Goal: Information Seeking & Learning: Learn about a topic

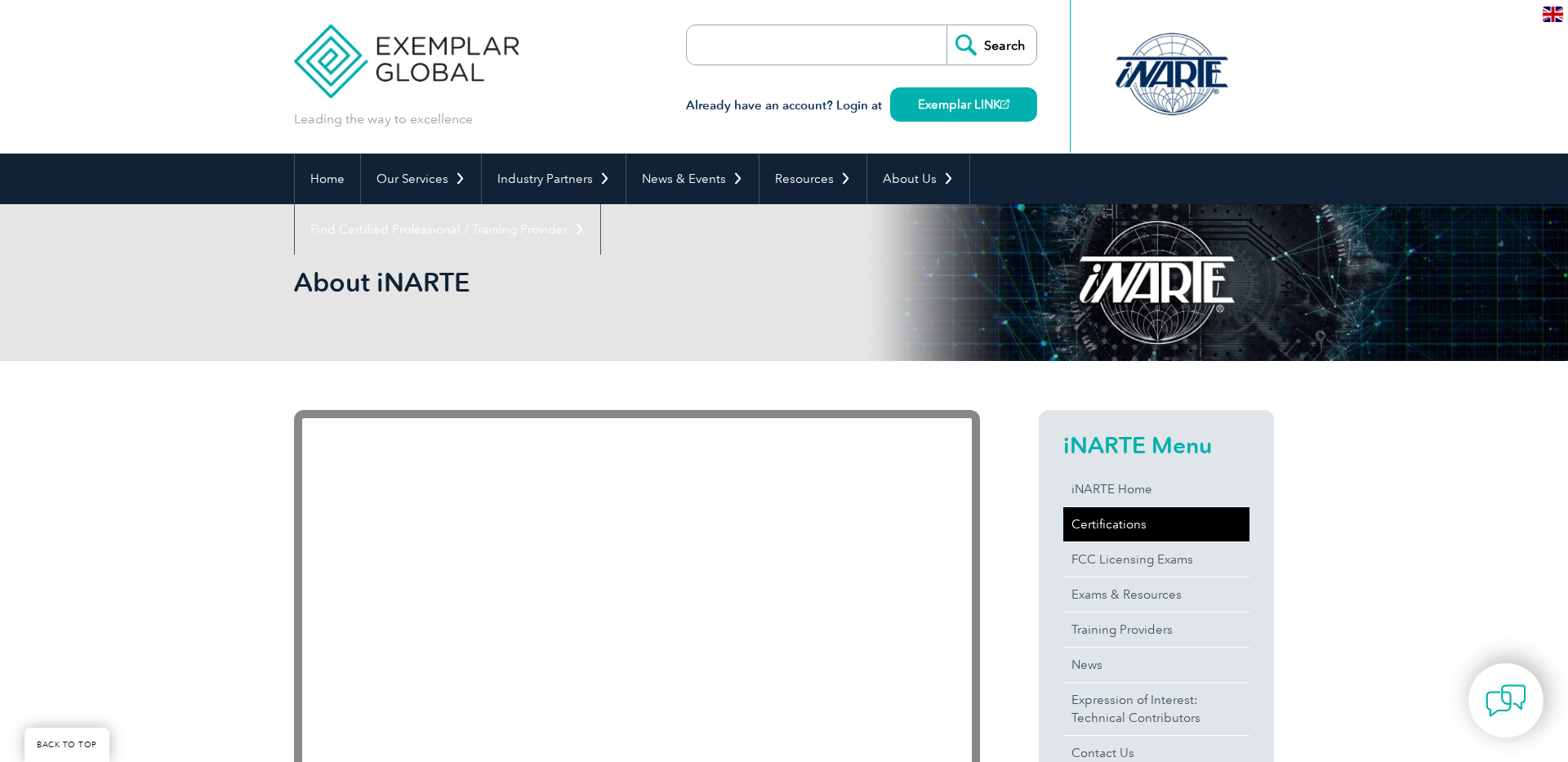
scroll to position [225, 0]
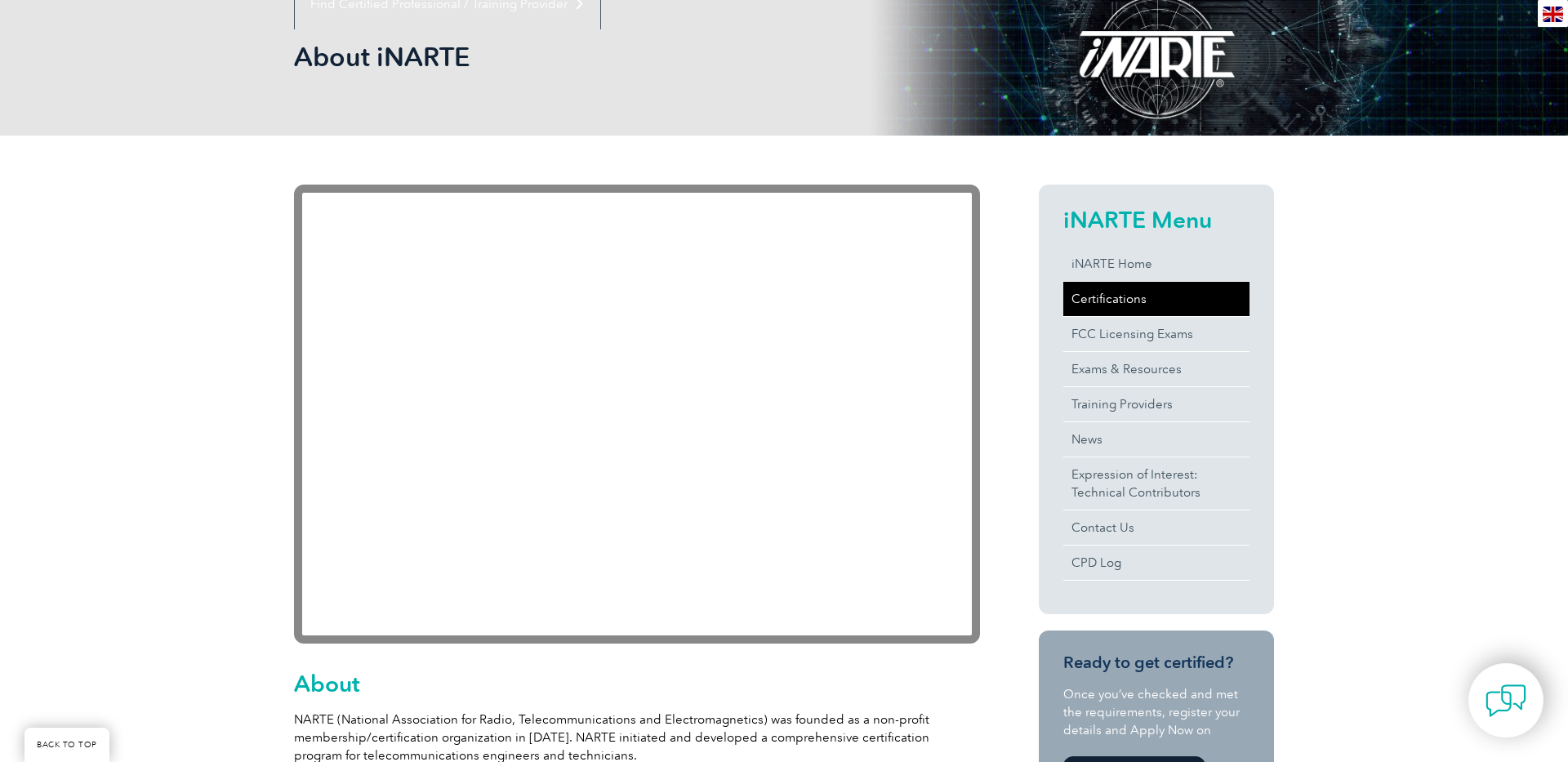
click at [1083, 298] on link "Certifications" at bounding box center [1155, 299] width 186 height 35
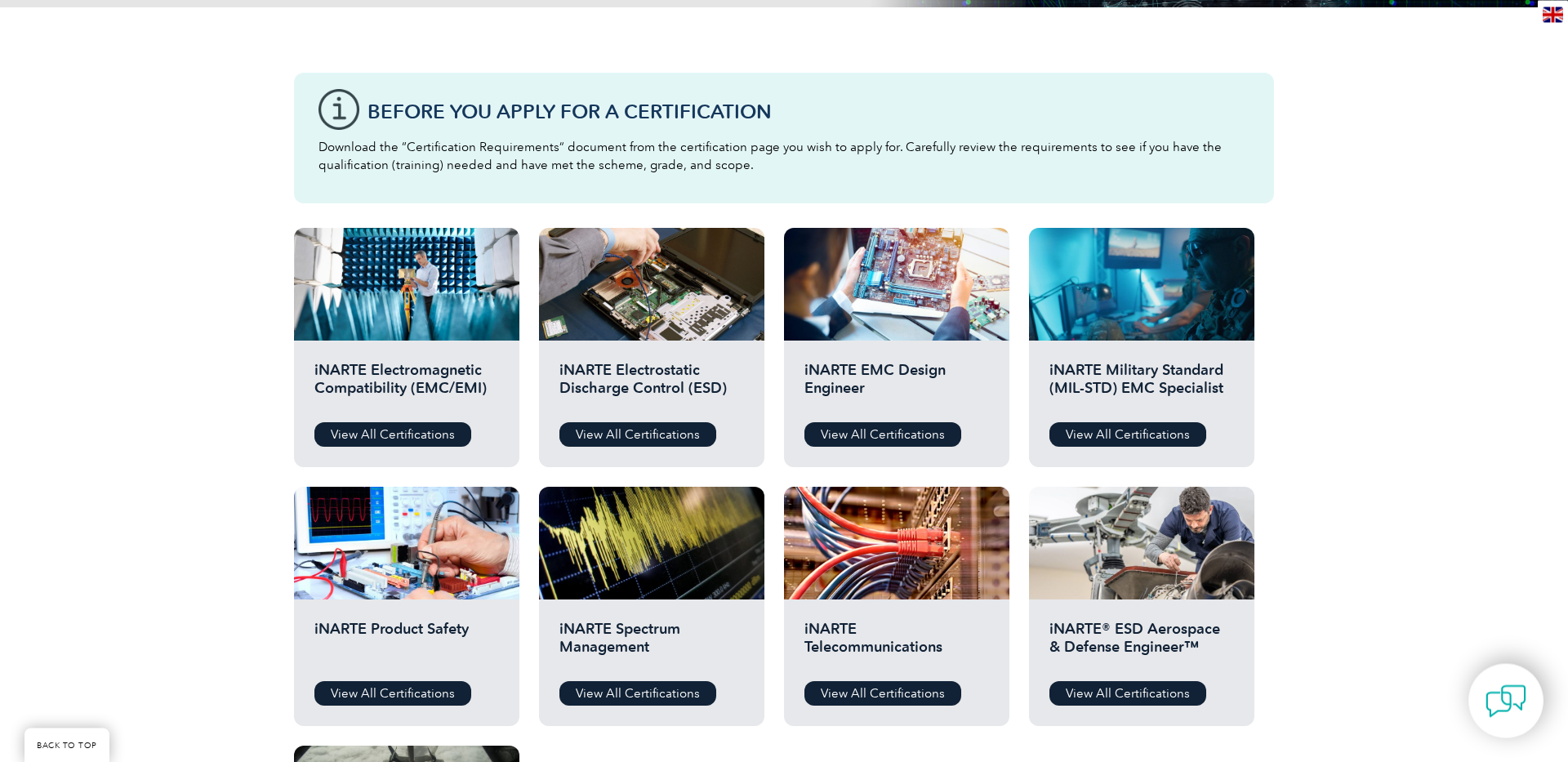
scroll to position [451, 0]
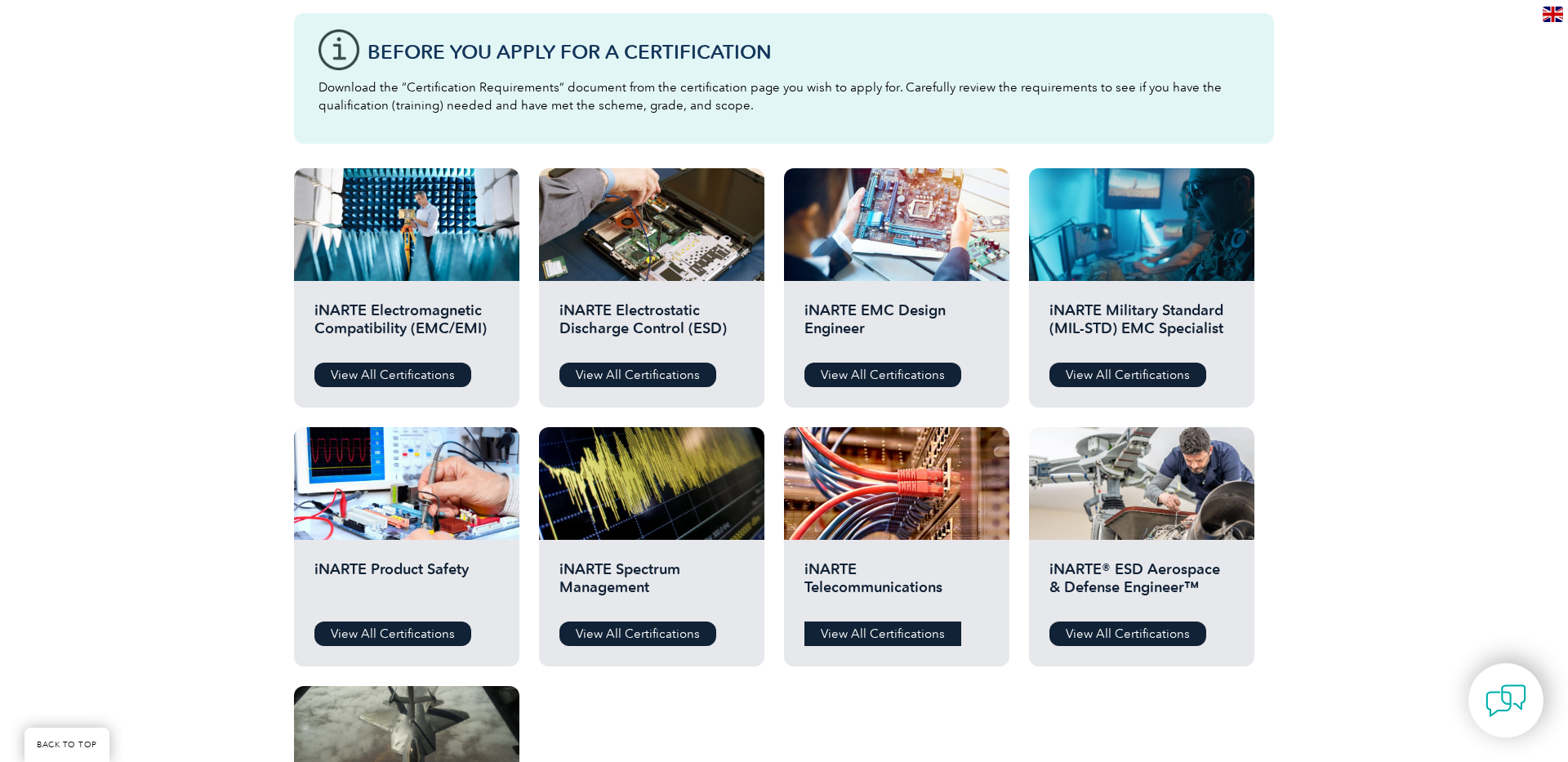
click at [854, 635] on link "View All Certifications" at bounding box center [883, 634] width 157 height 24
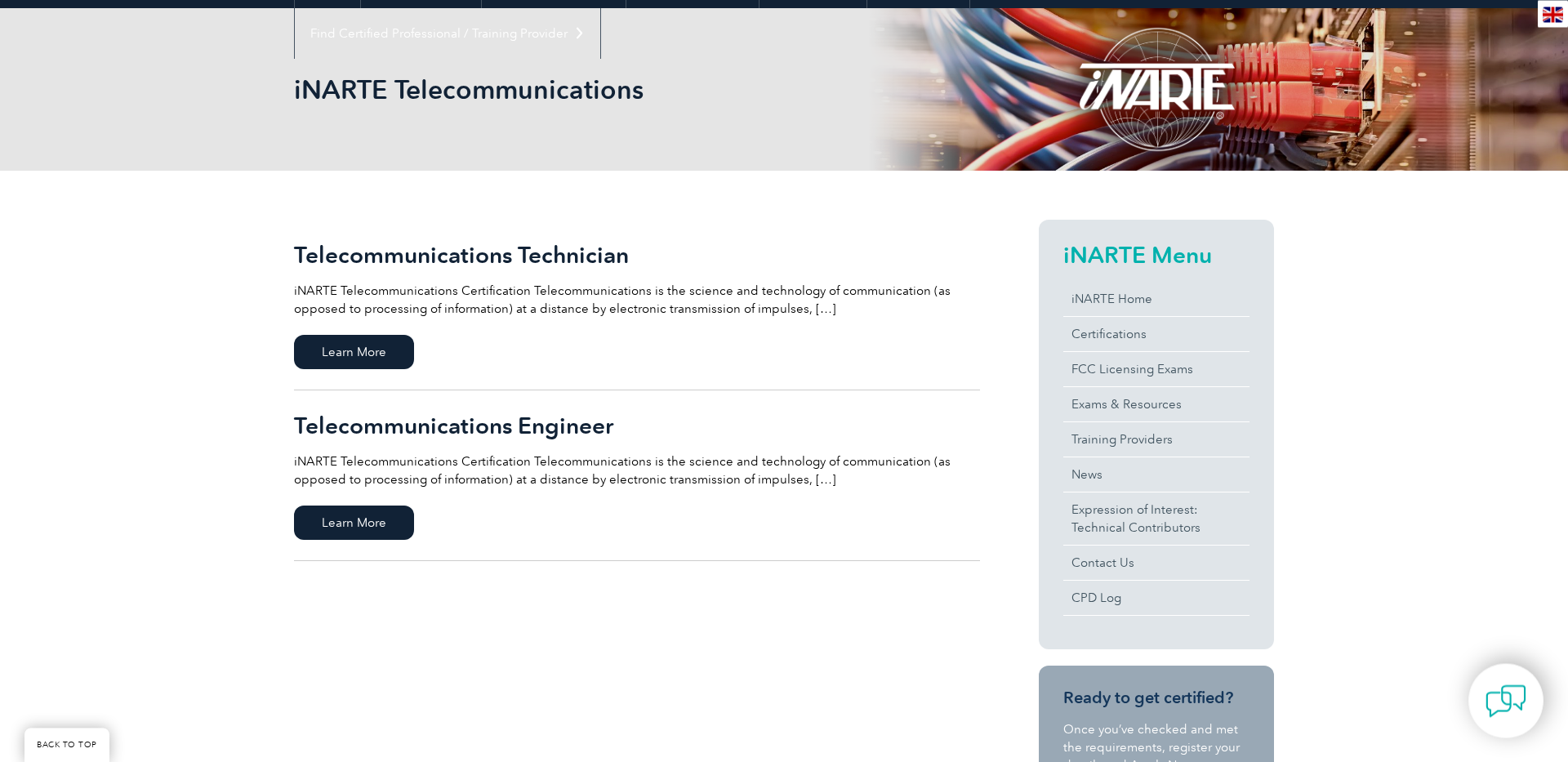
scroll to position [225, 0]
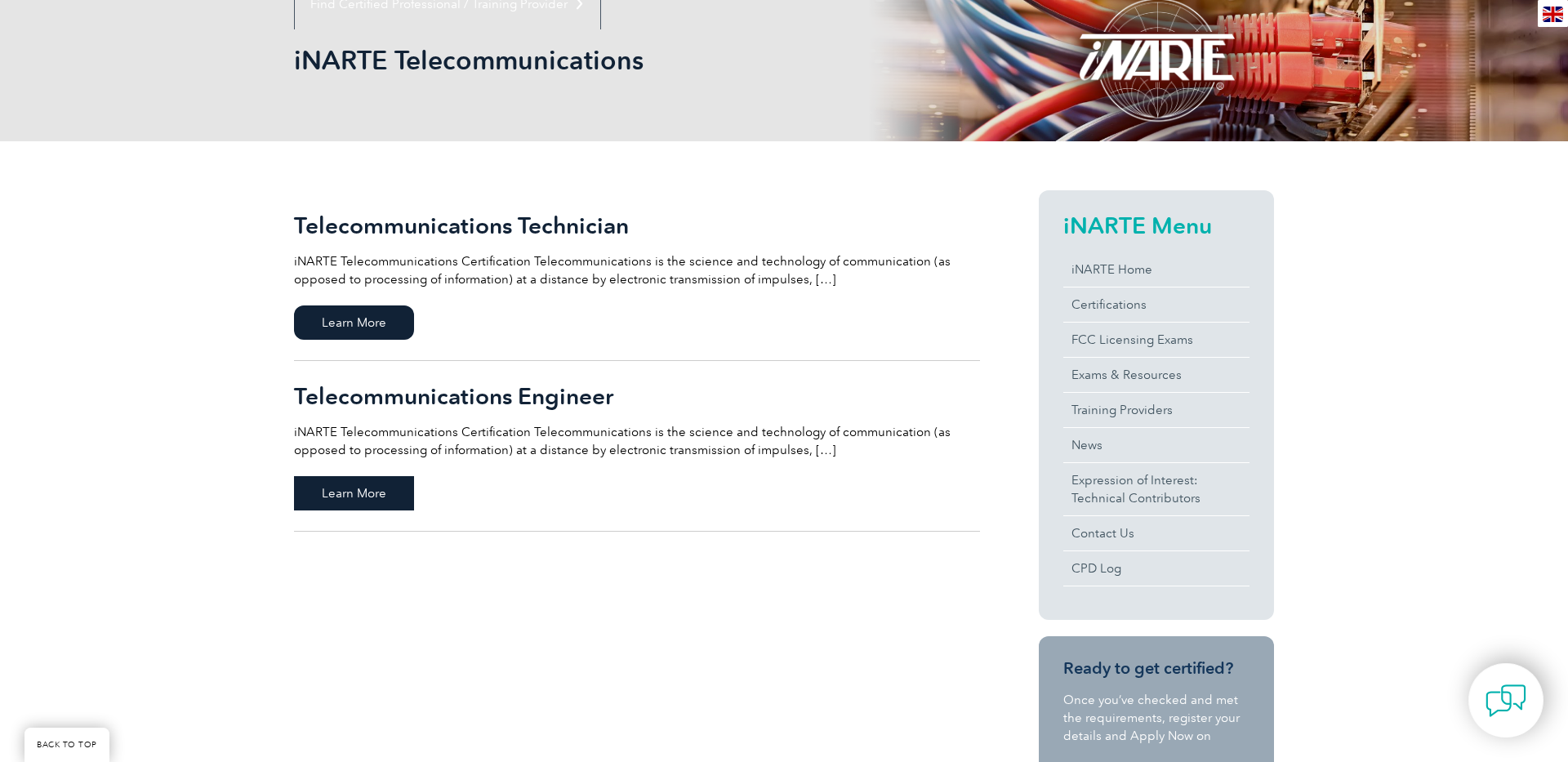
click at [367, 487] on span "Learn More" at bounding box center [354, 493] width 120 height 35
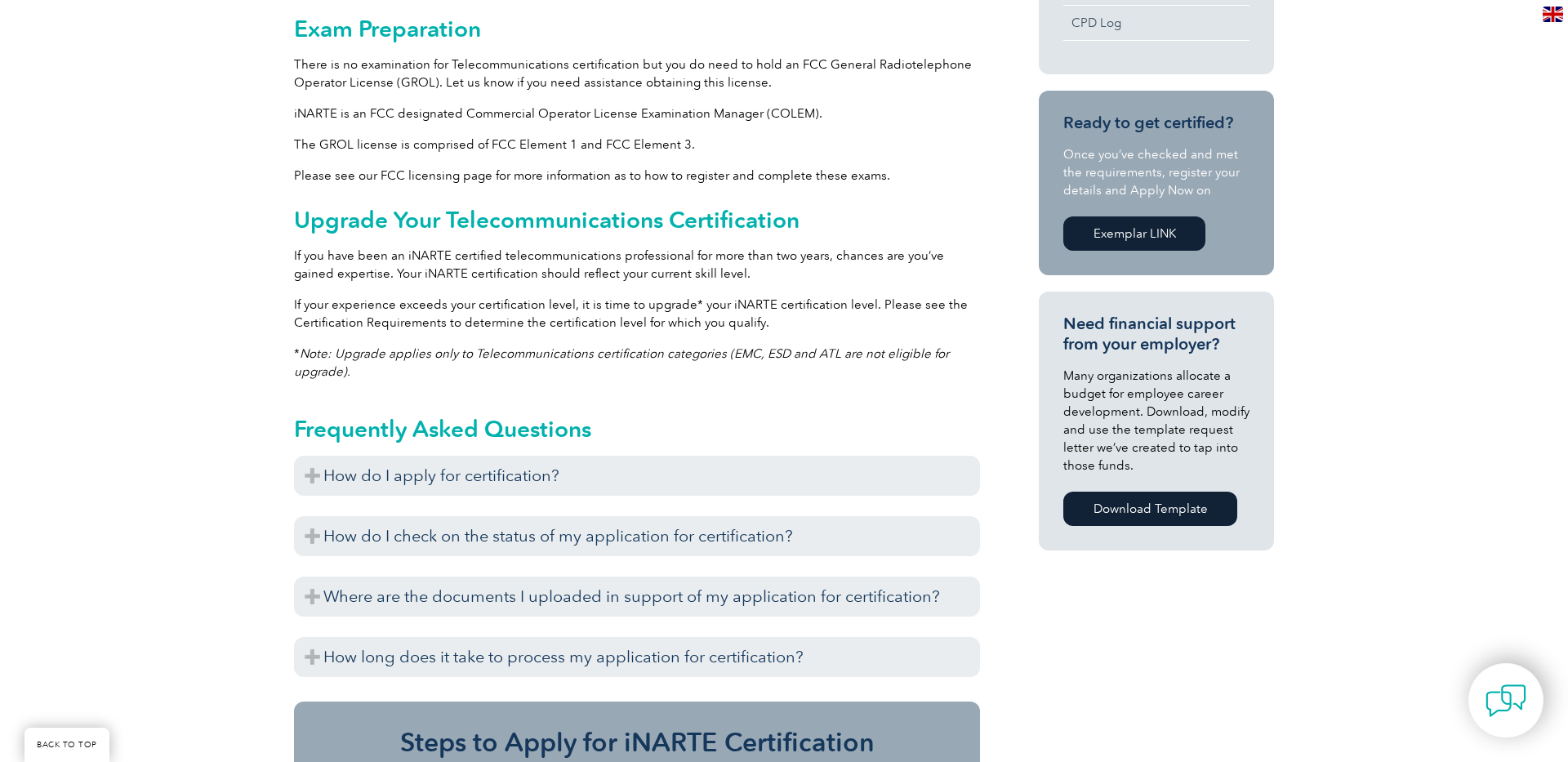
scroll to position [902, 0]
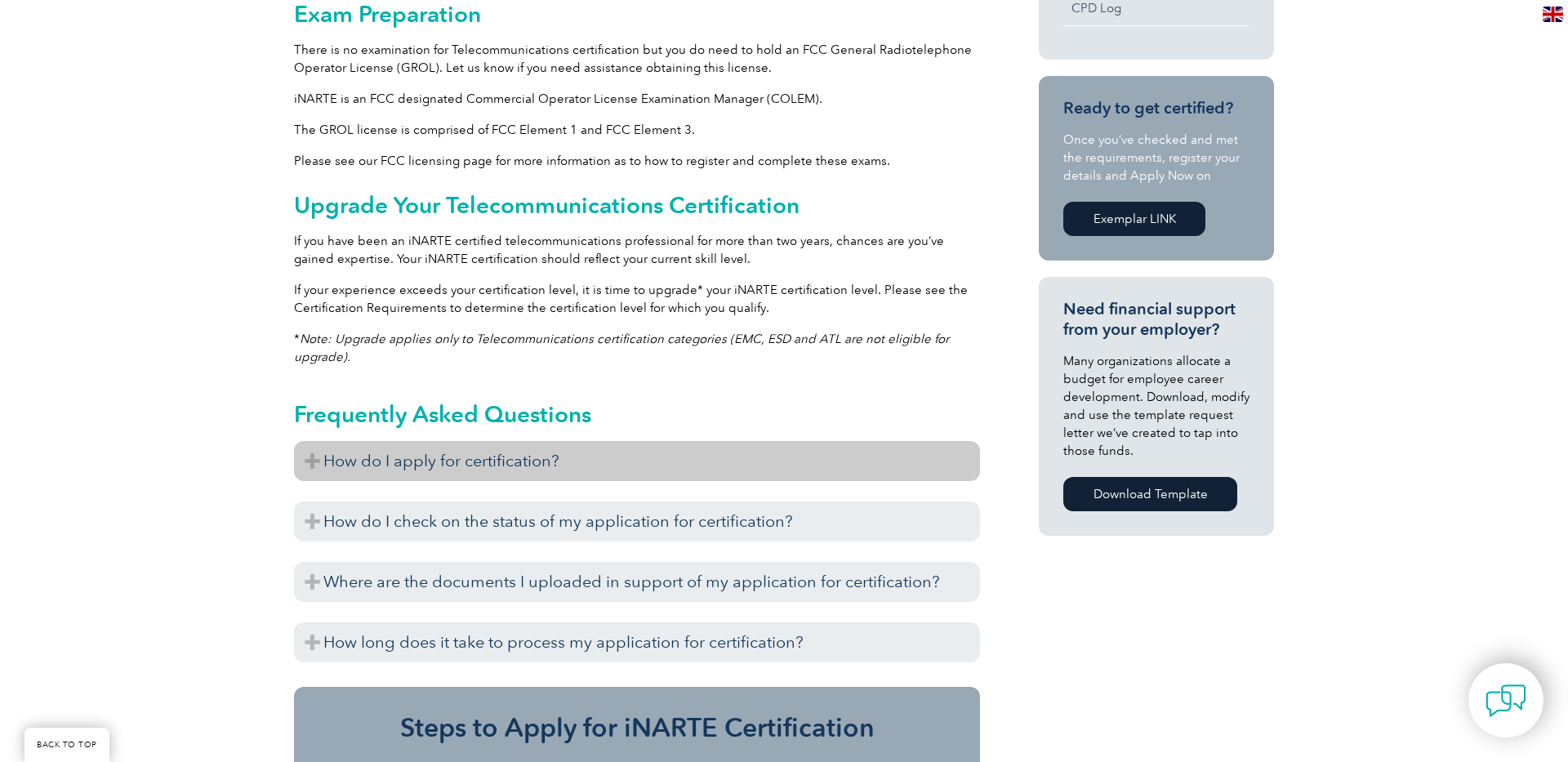
click at [314, 464] on h3 "How do I apply for certification?" at bounding box center [637, 460] width 686 height 40
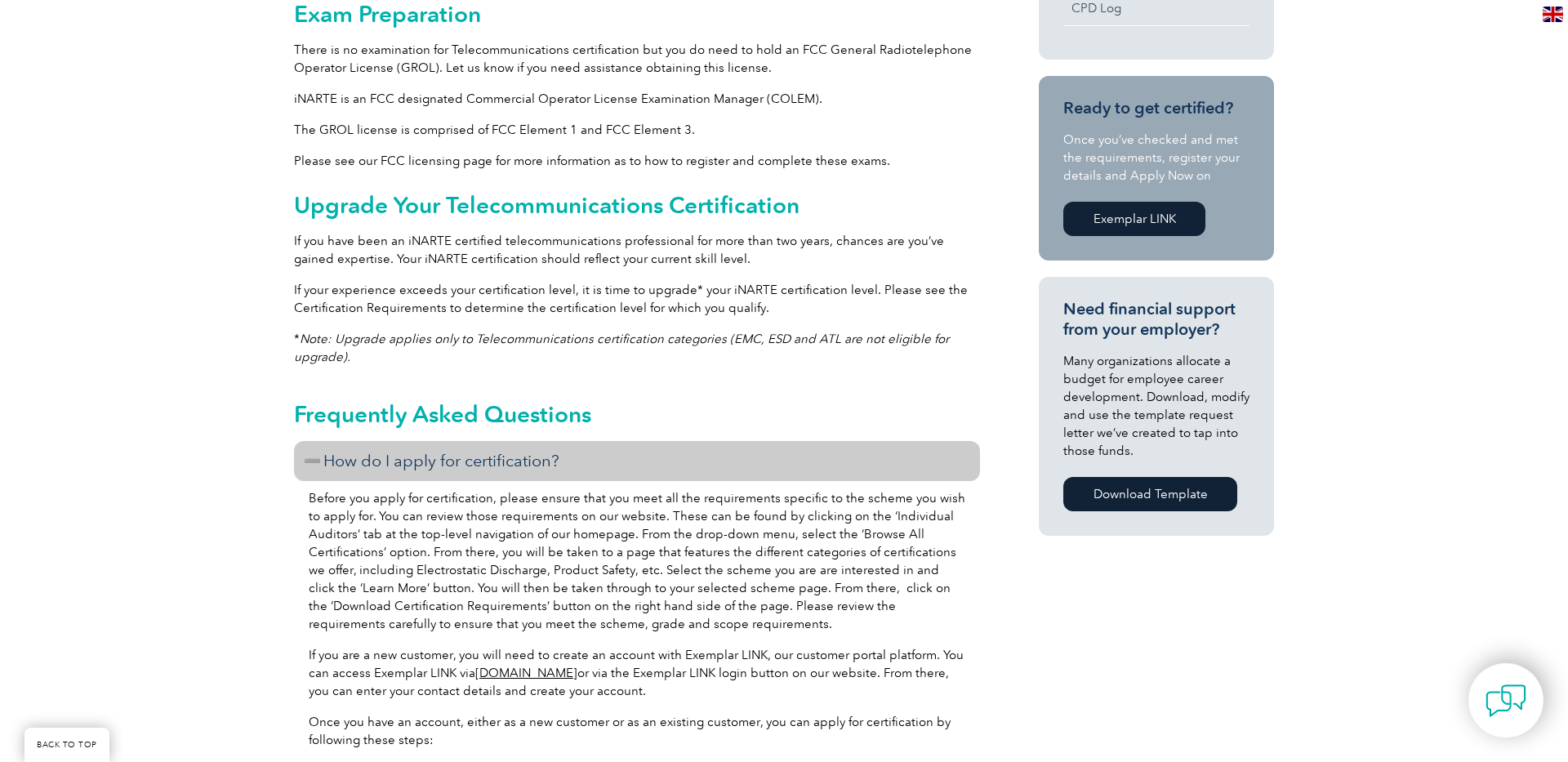
click at [314, 464] on h3 "How do I apply for certification?" at bounding box center [637, 460] width 686 height 40
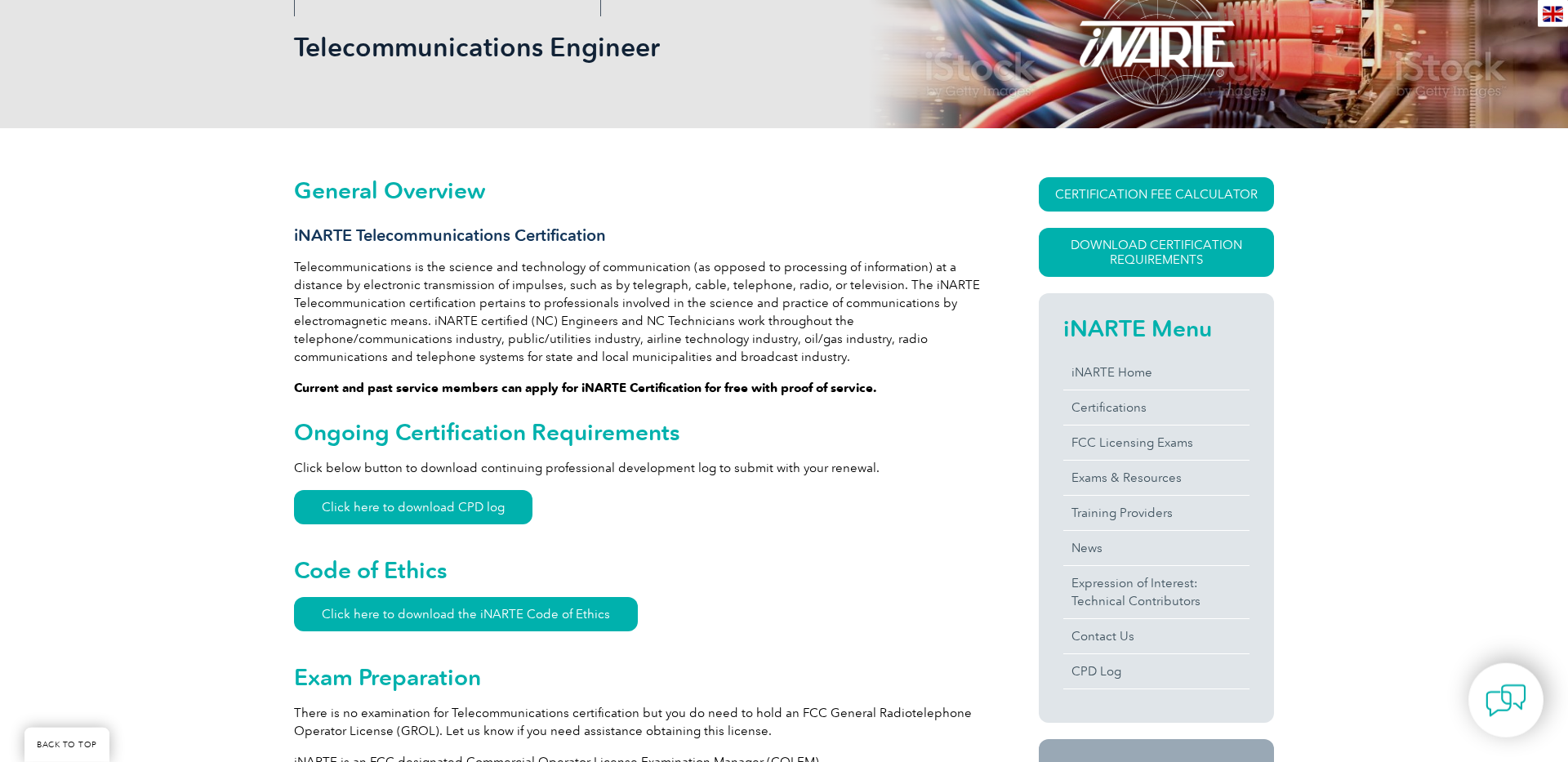
scroll to position [225, 0]
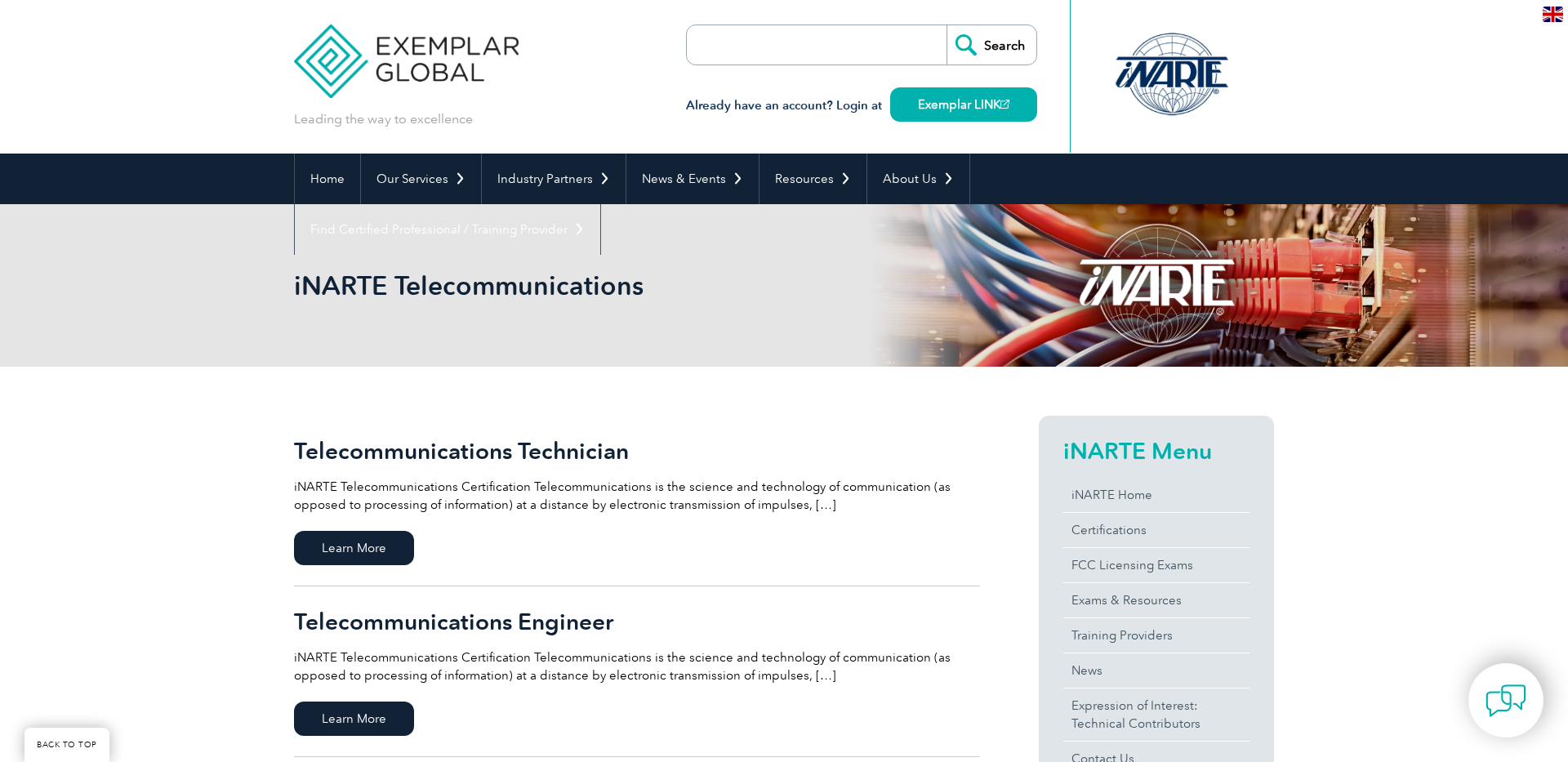
scroll to position [225, 0]
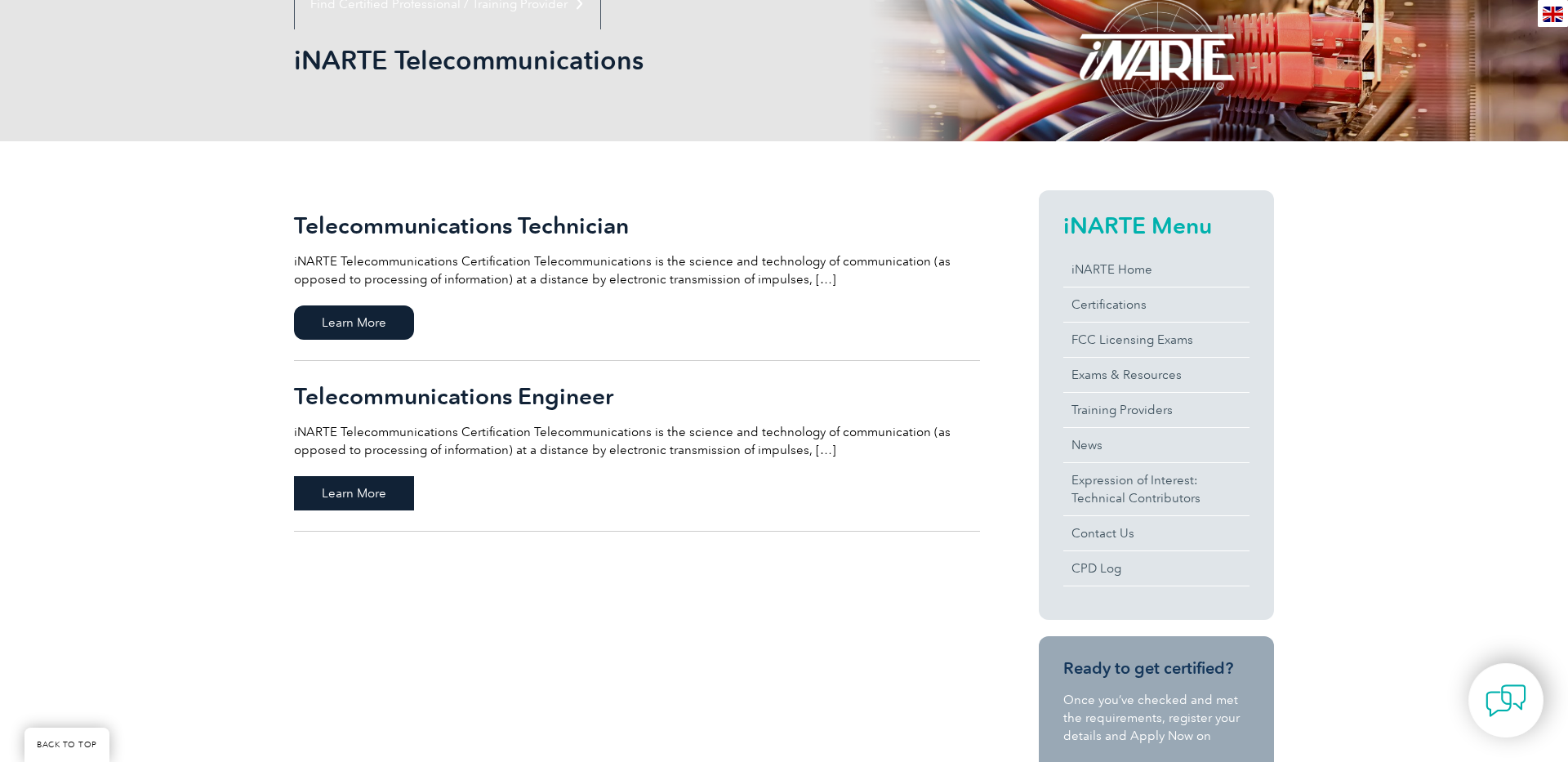
click at [345, 489] on span "Learn More" at bounding box center [354, 493] width 120 height 35
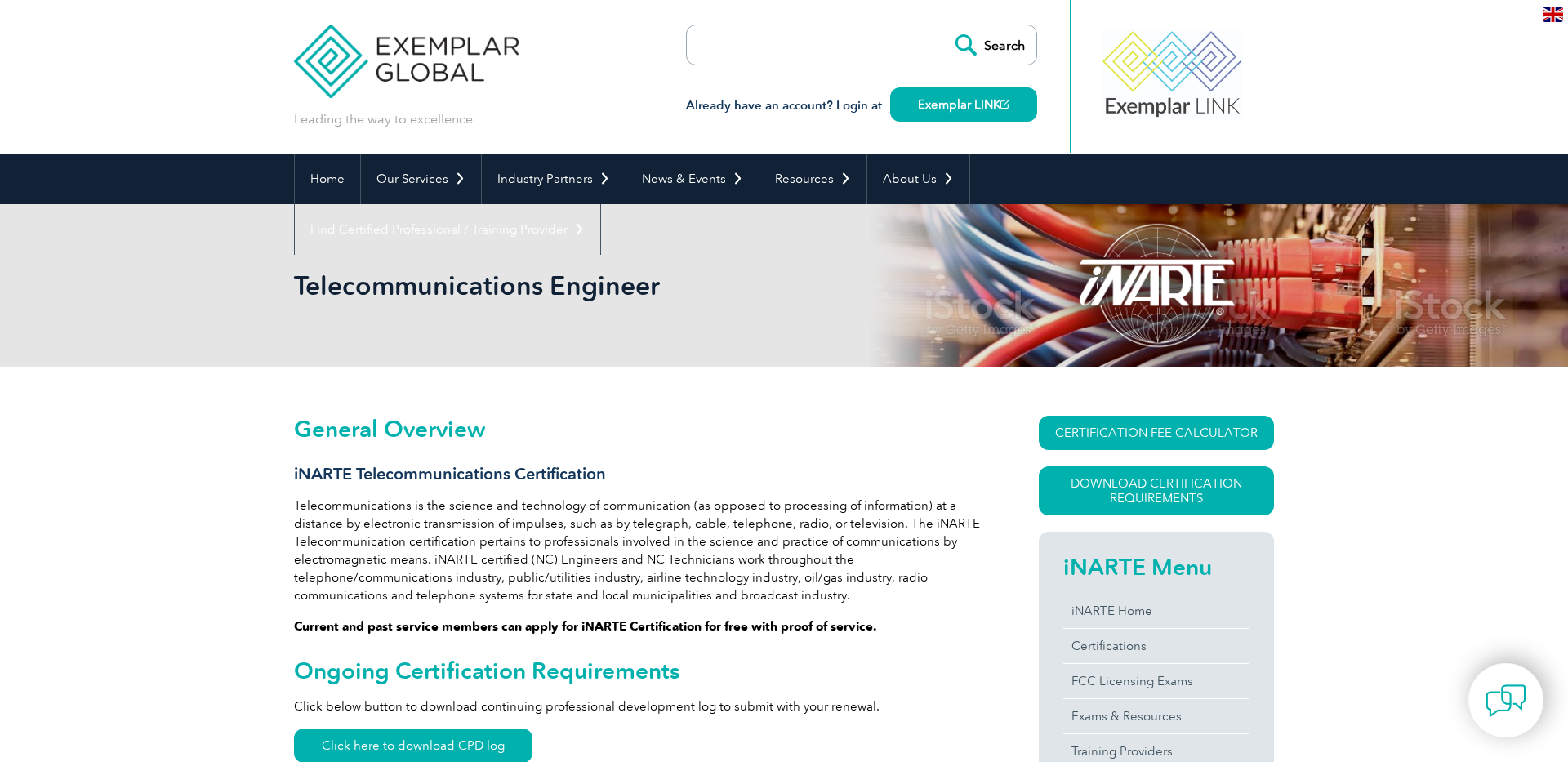
click at [825, 35] on input "search" at bounding box center [781, 45] width 172 height 39
paste input "Certification as a Telecommunications Junior Engineer"
type input "Telecommunications Junior Engineer"
click at [991, 49] on input "Search" at bounding box center [991, 45] width 90 height 39
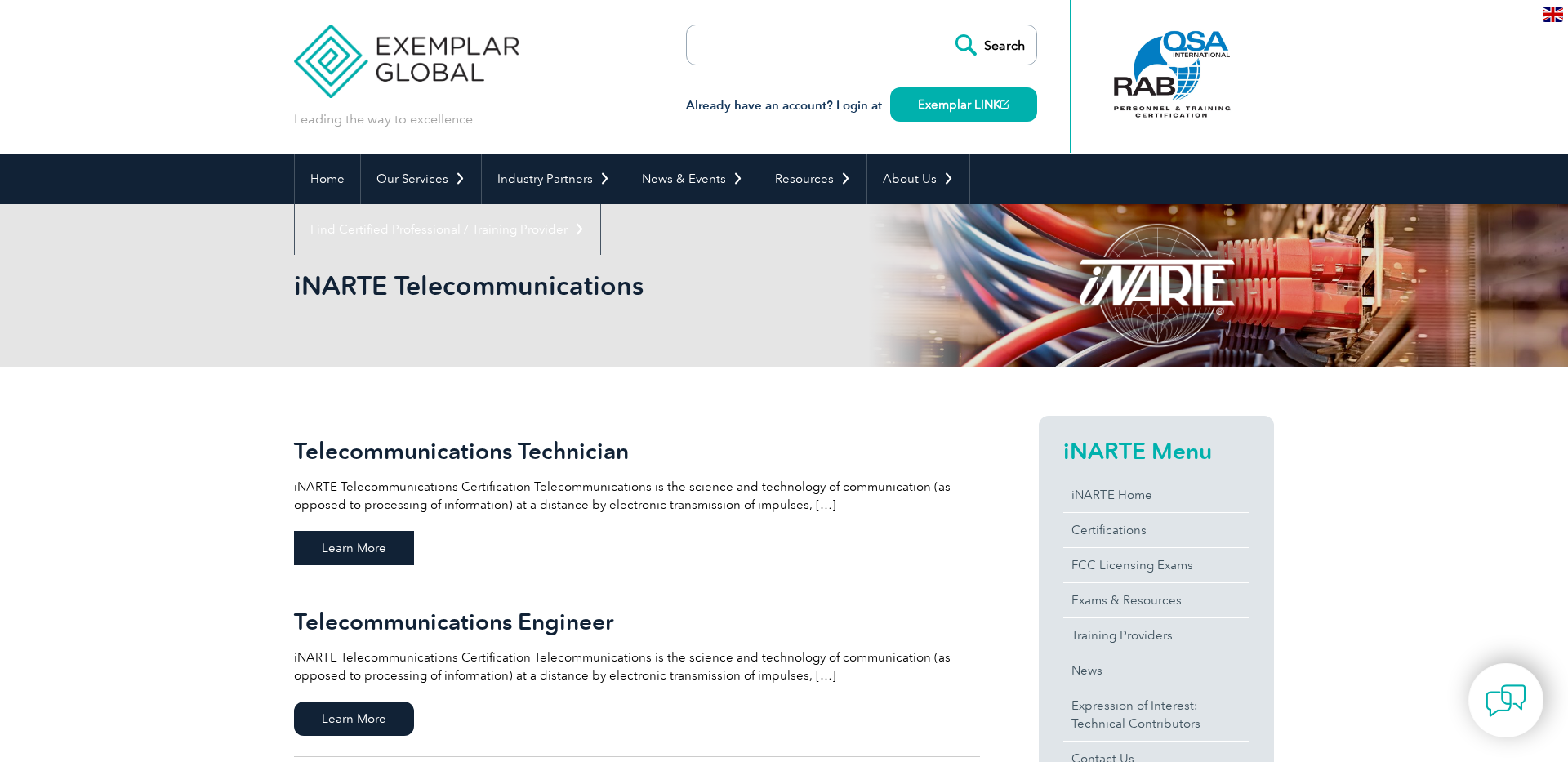
scroll to position [225, 0]
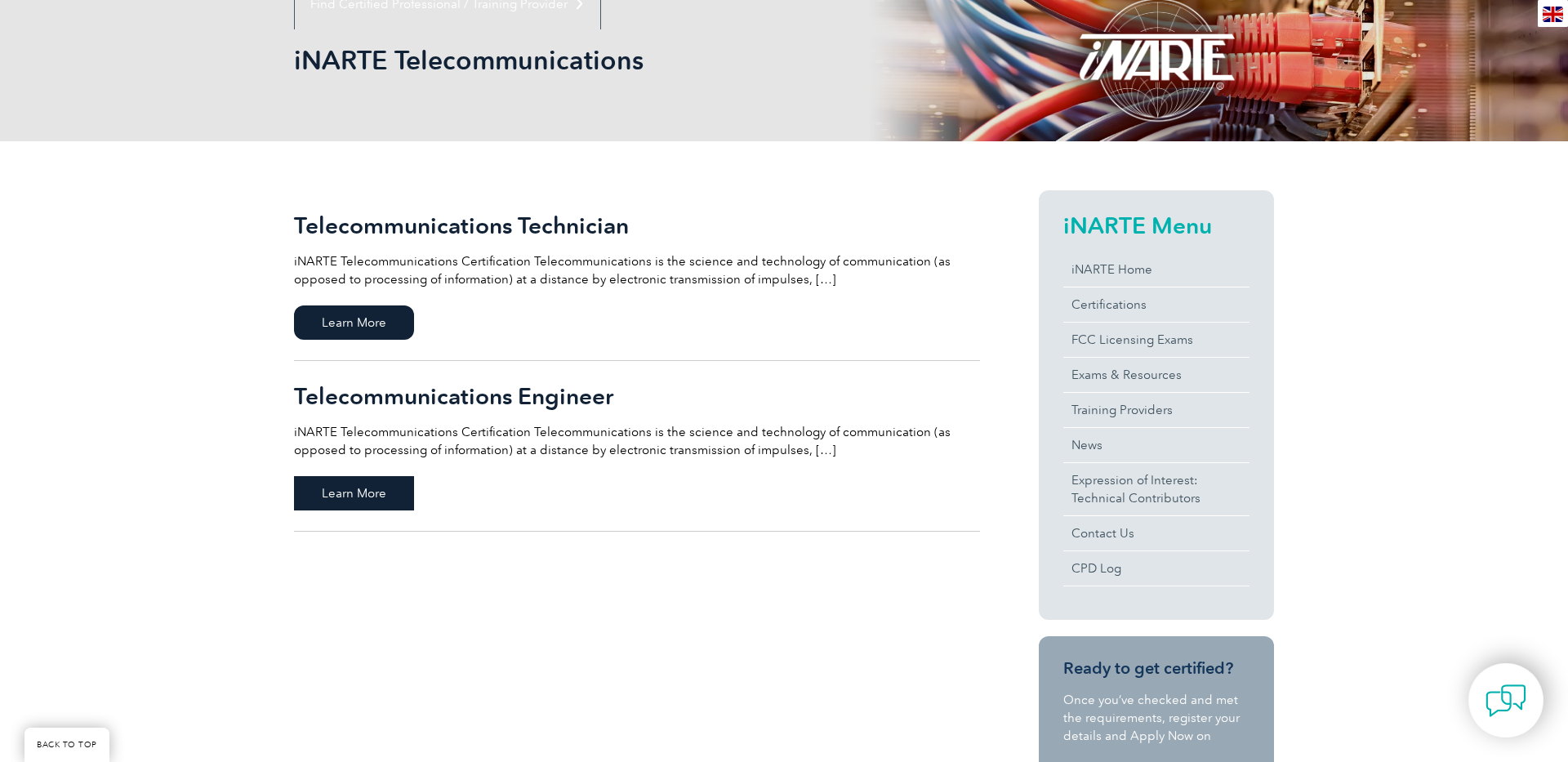
click at [356, 499] on span "Learn More" at bounding box center [354, 493] width 120 height 35
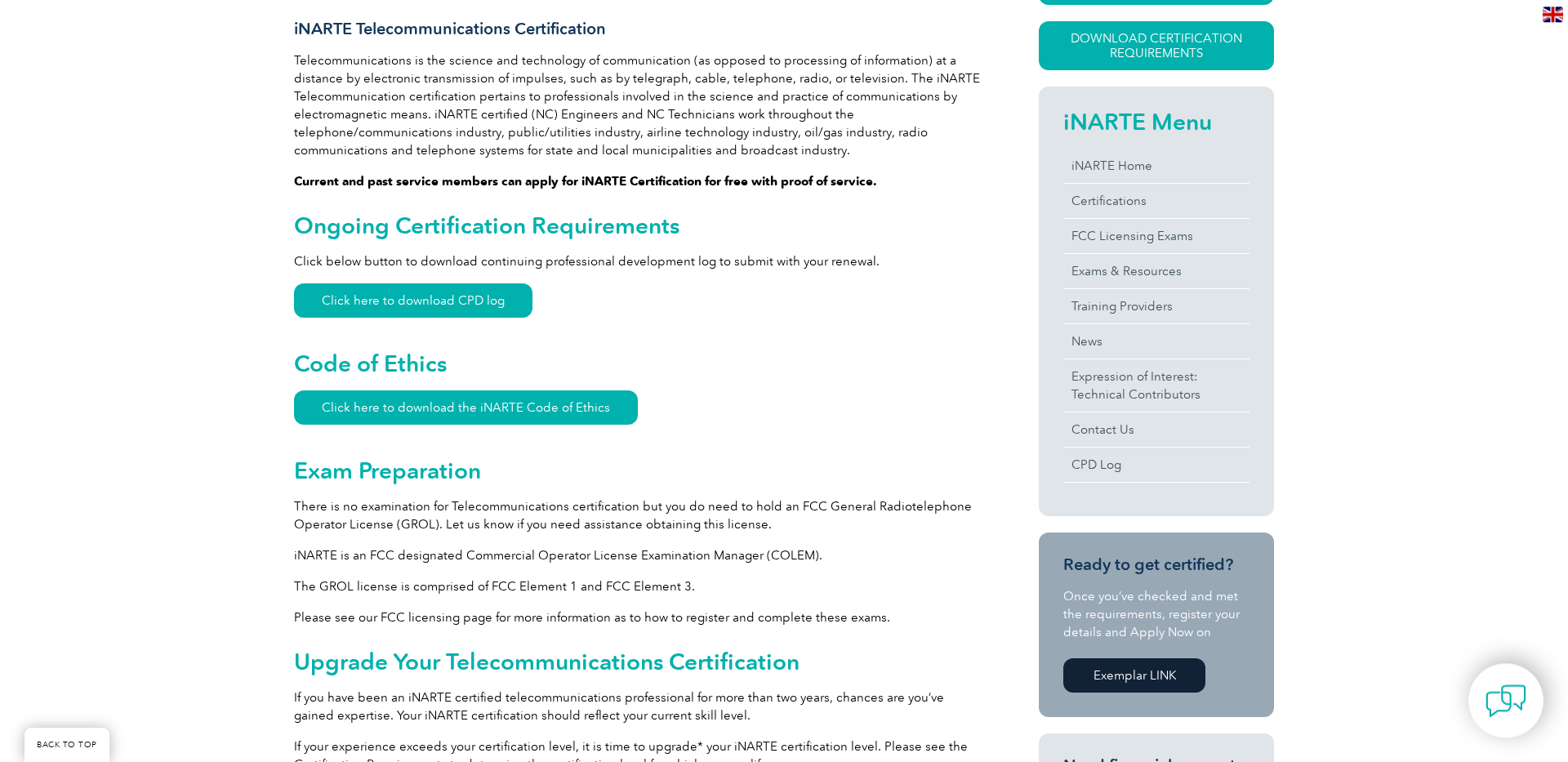
scroll to position [501, 0]
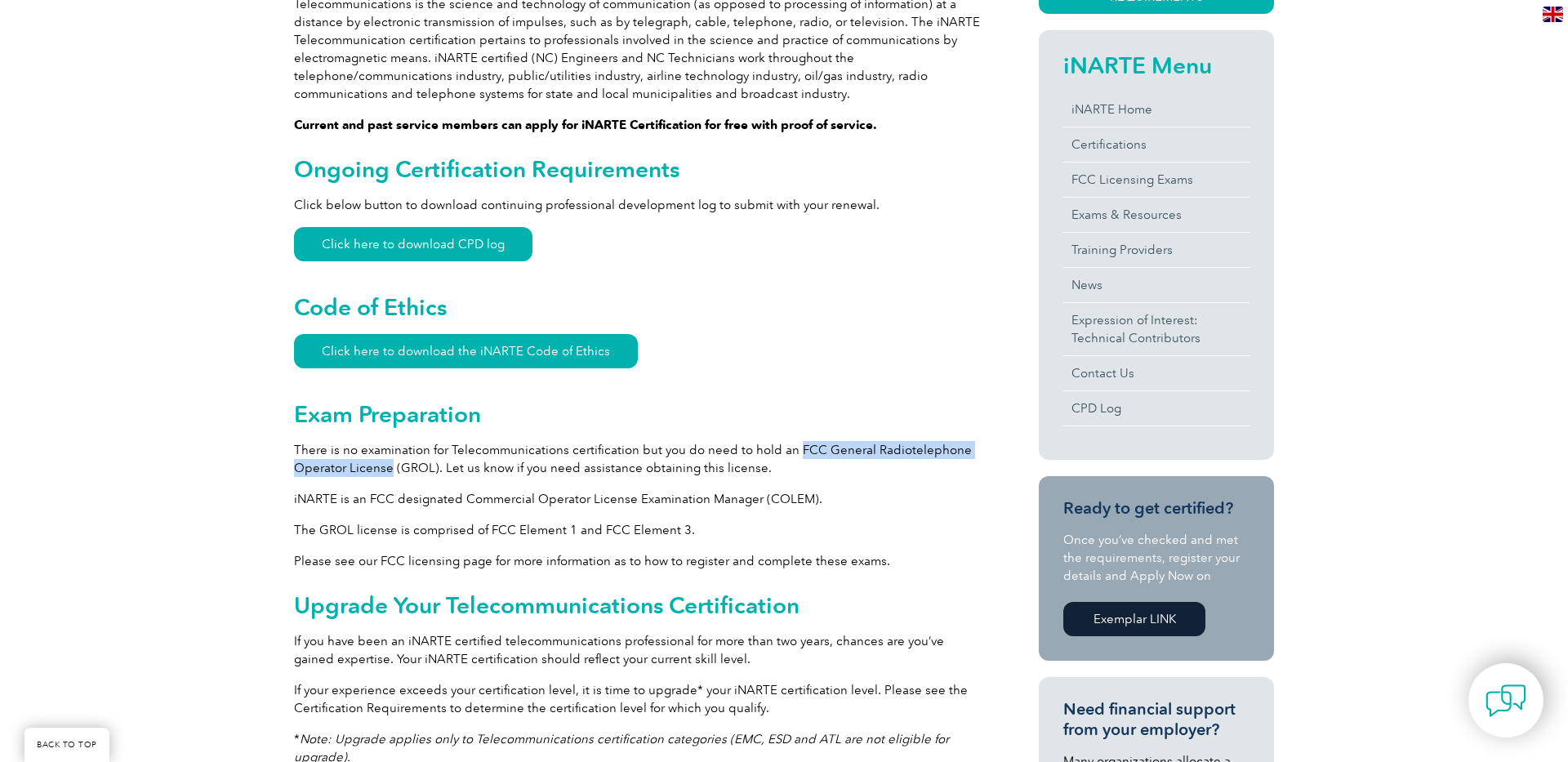
drag, startPoint x: 790, startPoint y: 452, endPoint x: 389, endPoint y: 470, distance: 401.4
click at [389, 470] on p "There is no examination for Telecommunications certification but you do need to…" at bounding box center [637, 459] width 686 height 35
copy p "FCC General Radiotelephone Operator License"
